Goal: Transaction & Acquisition: Subscribe to service/newsletter

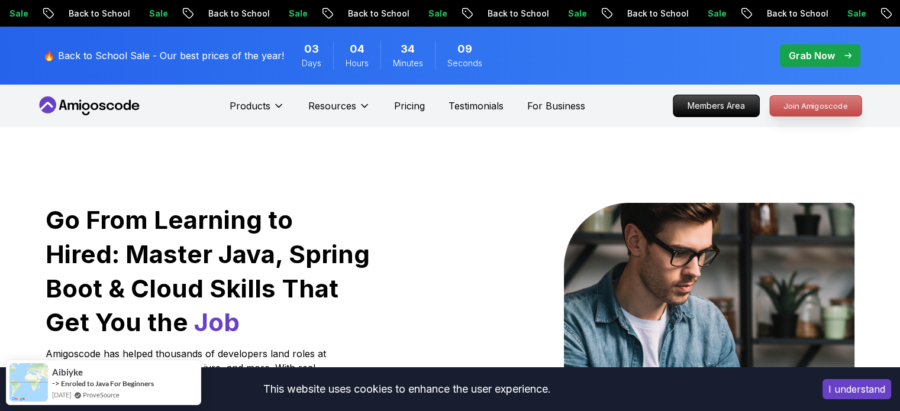
click at [803, 107] on p "Join Amigoscode" at bounding box center [816, 106] width 92 height 20
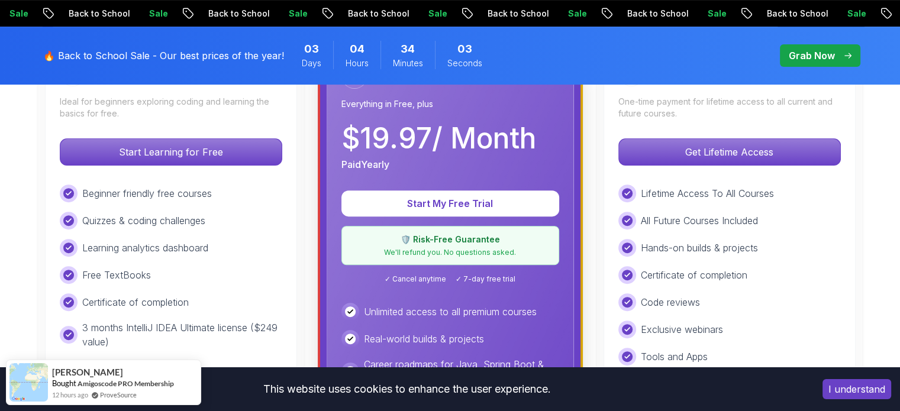
scroll to position [414, 0]
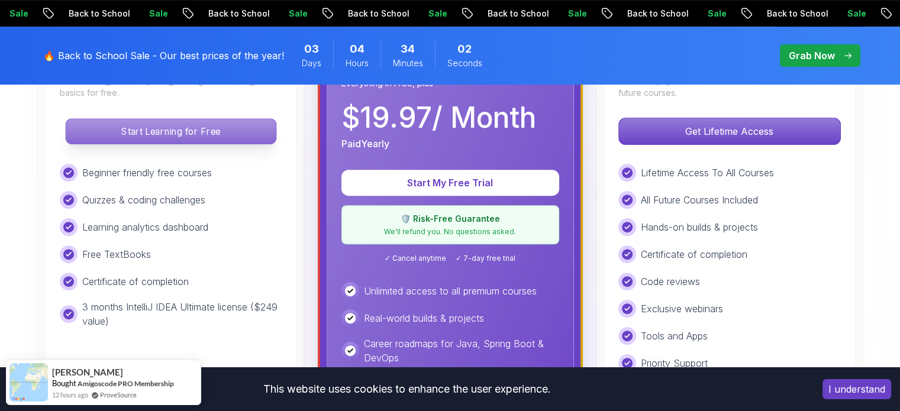
click at [196, 133] on p "Start Learning for Free" at bounding box center [171, 131] width 210 height 25
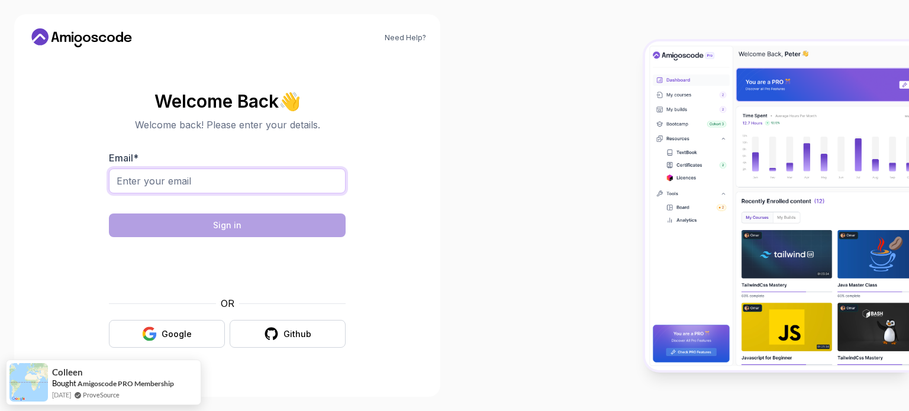
drag, startPoint x: 163, startPoint y: 178, endPoint x: 170, endPoint y: 179, distance: 7.7
click at [163, 178] on input "Email *" at bounding box center [227, 181] width 237 height 25
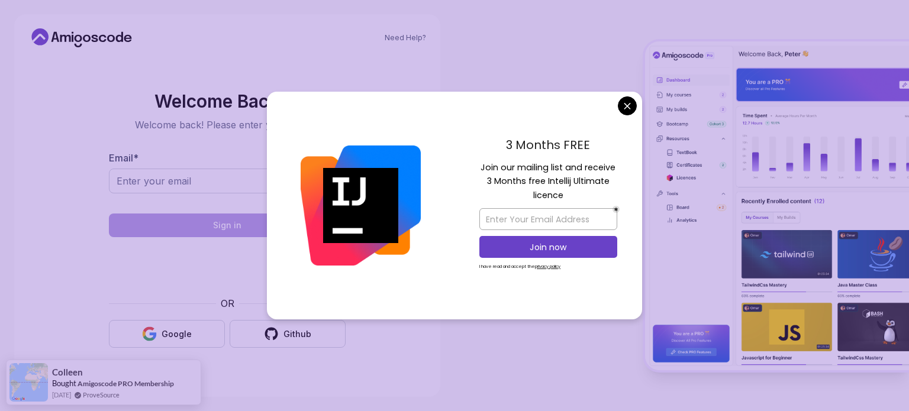
click at [628, 111] on body "Need Help? Welcome Back 👋 Welcome back! Please enter your details. Email * Sign…" at bounding box center [454, 205] width 909 height 411
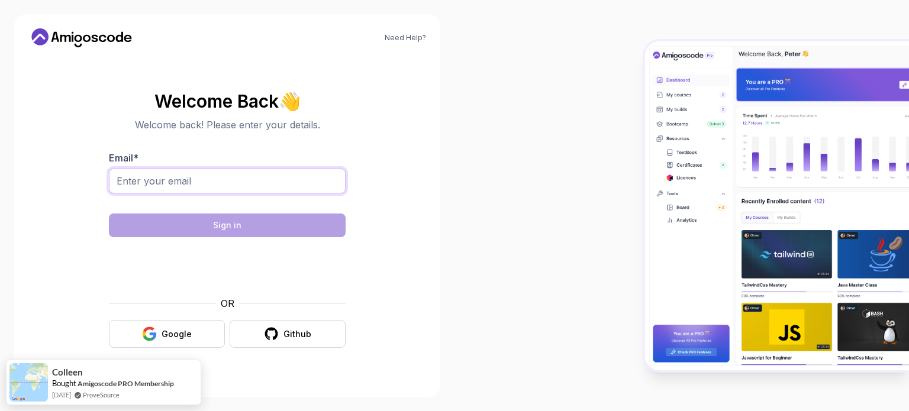
drag, startPoint x: 180, startPoint y: 177, endPoint x: 383, endPoint y: 255, distance: 217.9
click at [180, 177] on input "Email *" at bounding box center [227, 181] width 237 height 25
type input "[EMAIL_ADDRESS][DOMAIN_NAME]"
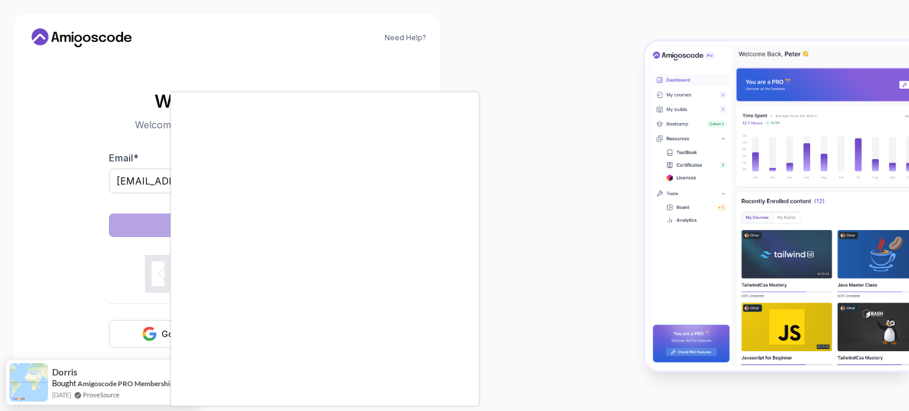
click at [0, 239] on div at bounding box center [454, 205] width 909 height 411
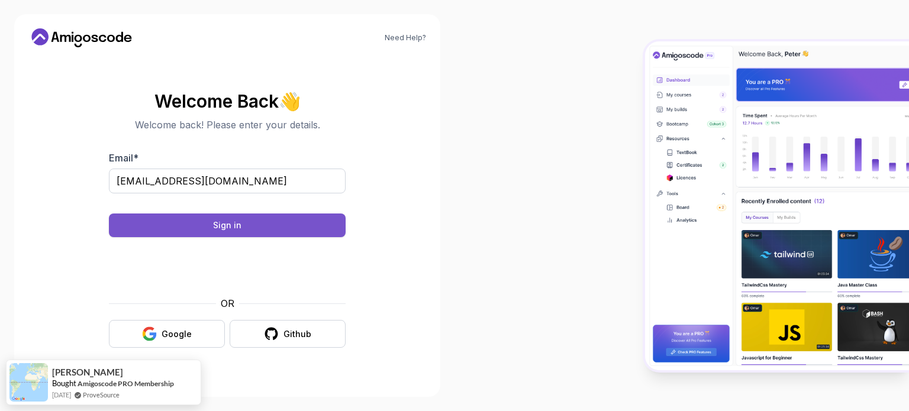
click at [243, 224] on button "Sign in" at bounding box center [227, 226] width 237 height 24
